Goal: Task Accomplishment & Management: Manage account settings

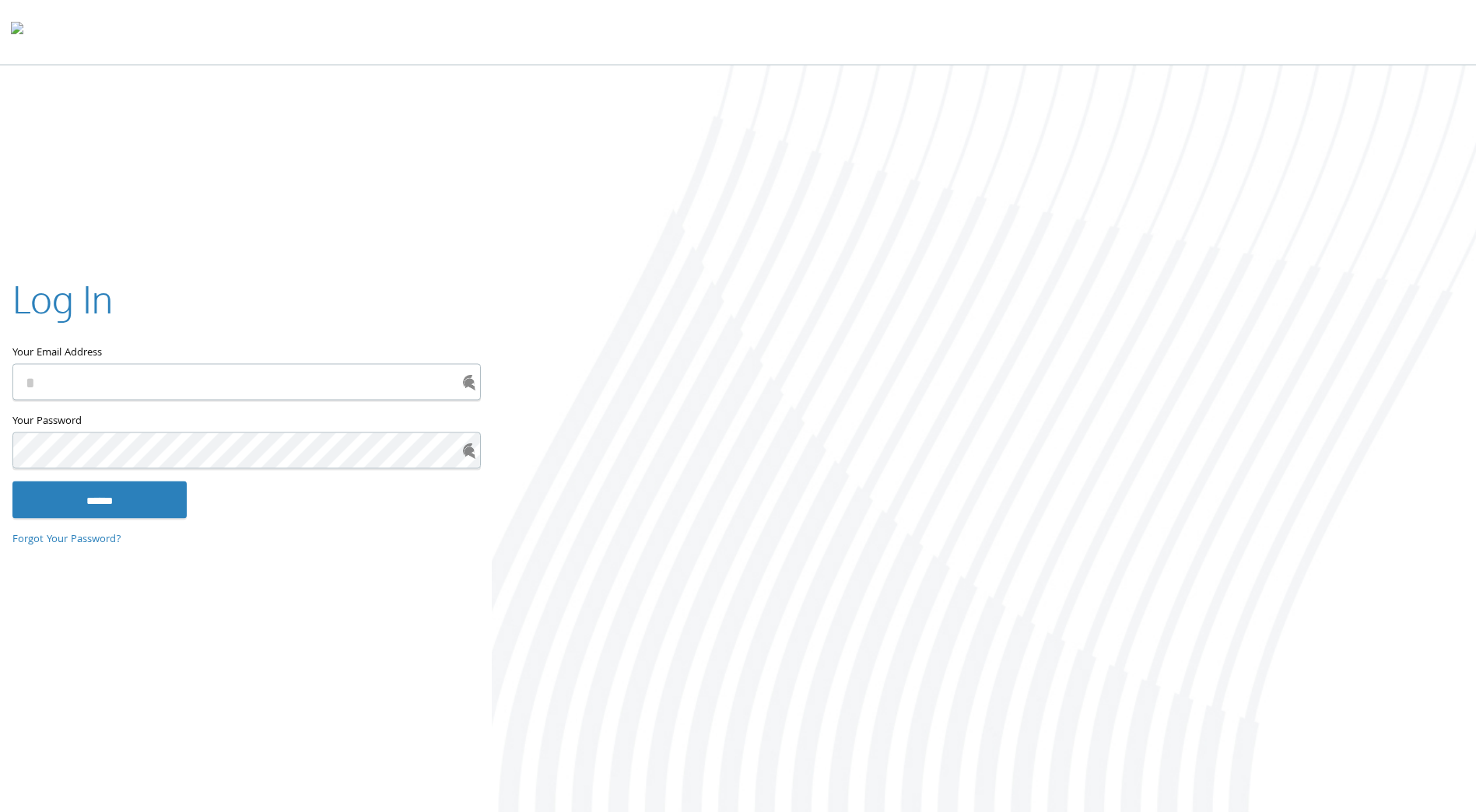
click at [67, 811] on input "search" at bounding box center [68, 824] width 138 height 16
type input "*****"
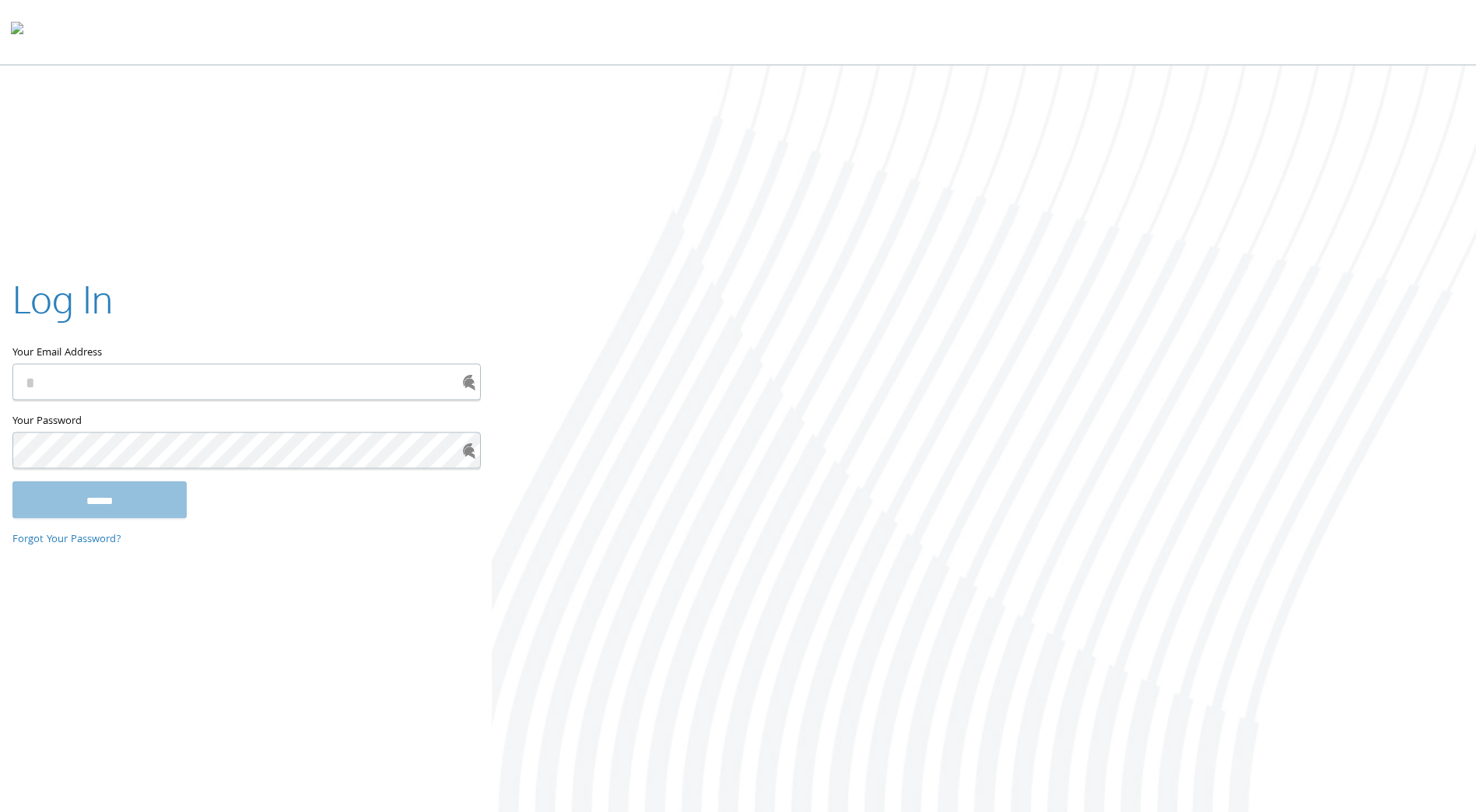
type input "**********"
click at [94, 499] on input "******" at bounding box center [99, 499] width 174 height 37
